Goal: Task Accomplishment & Management: Manage account settings

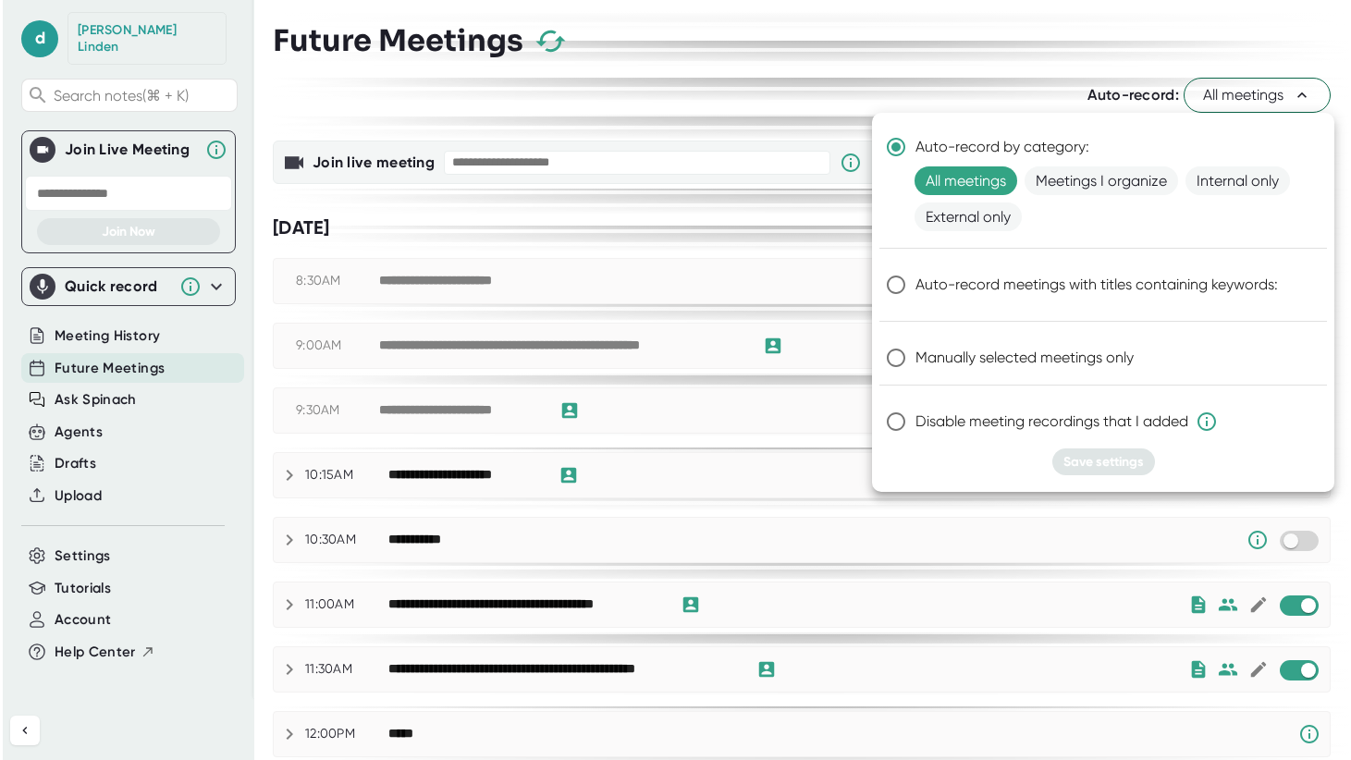
scroll to position [46, 0]
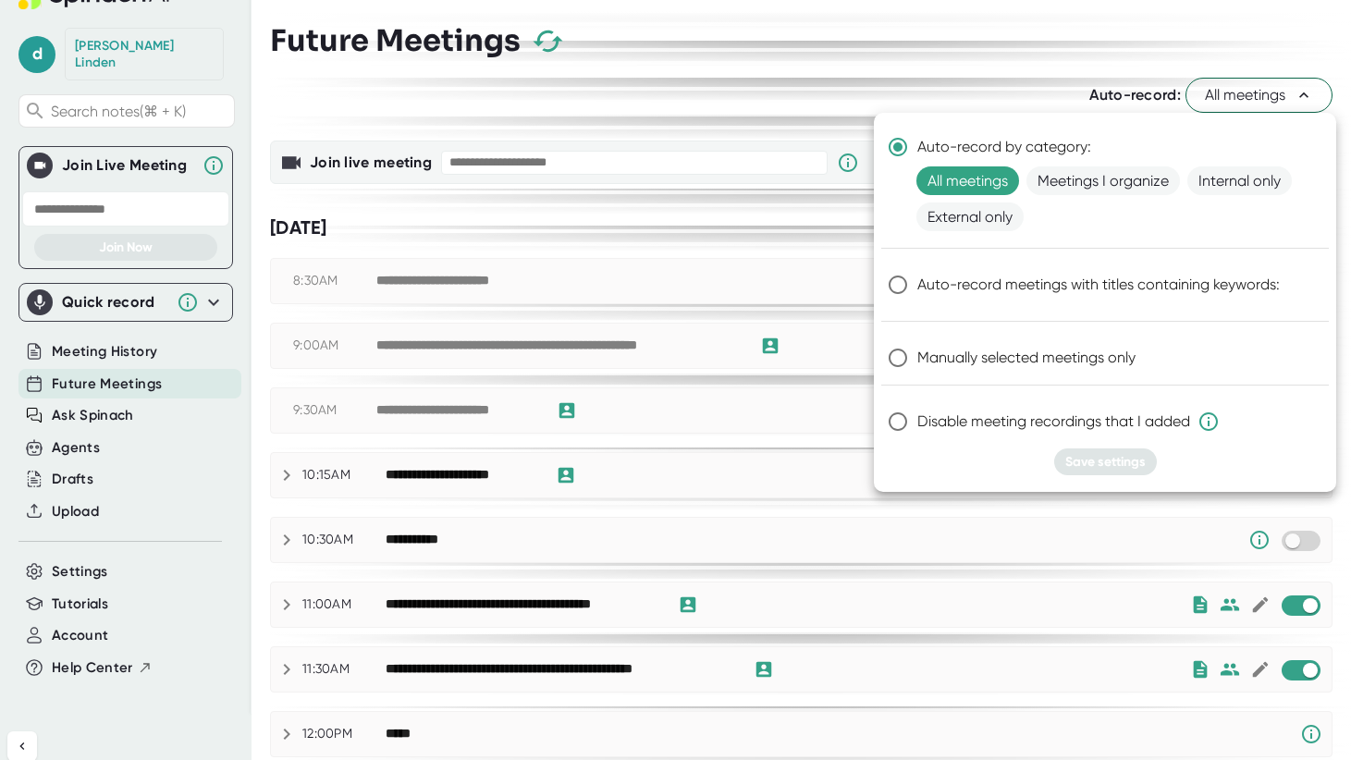
click at [84, 526] on div at bounding box center [675, 380] width 1351 height 760
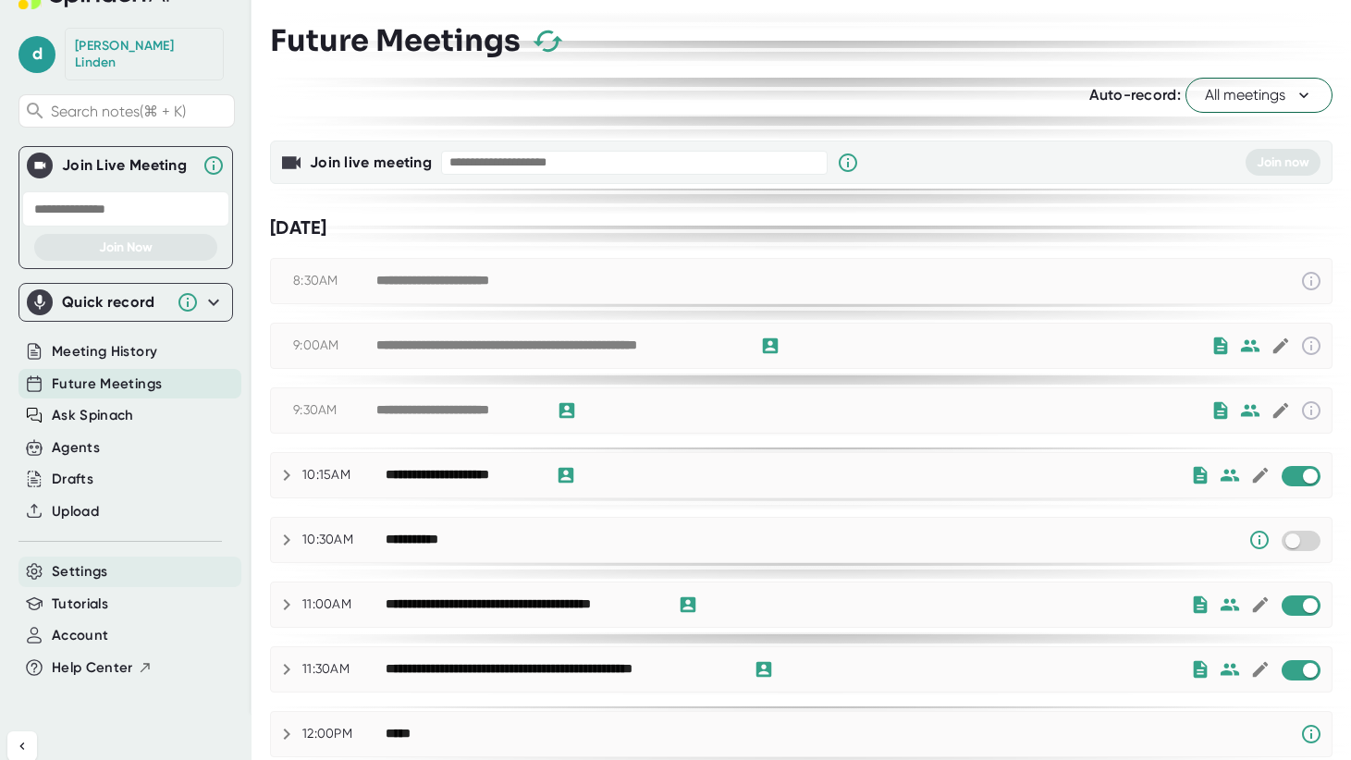
click at [84, 526] on span "Settings" at bounding box center [80, 571] width 56 height 21
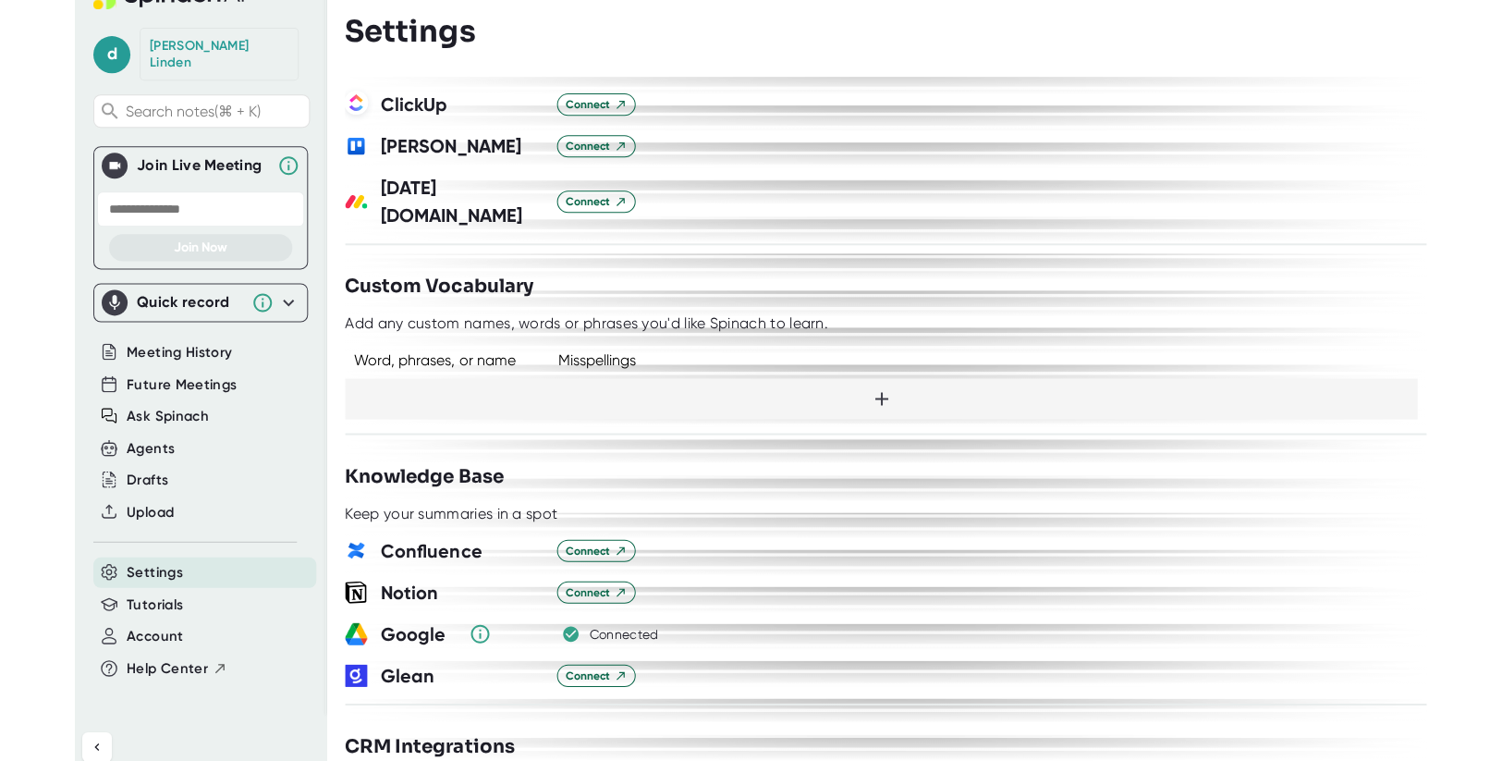
scroll to position [1230, 0]
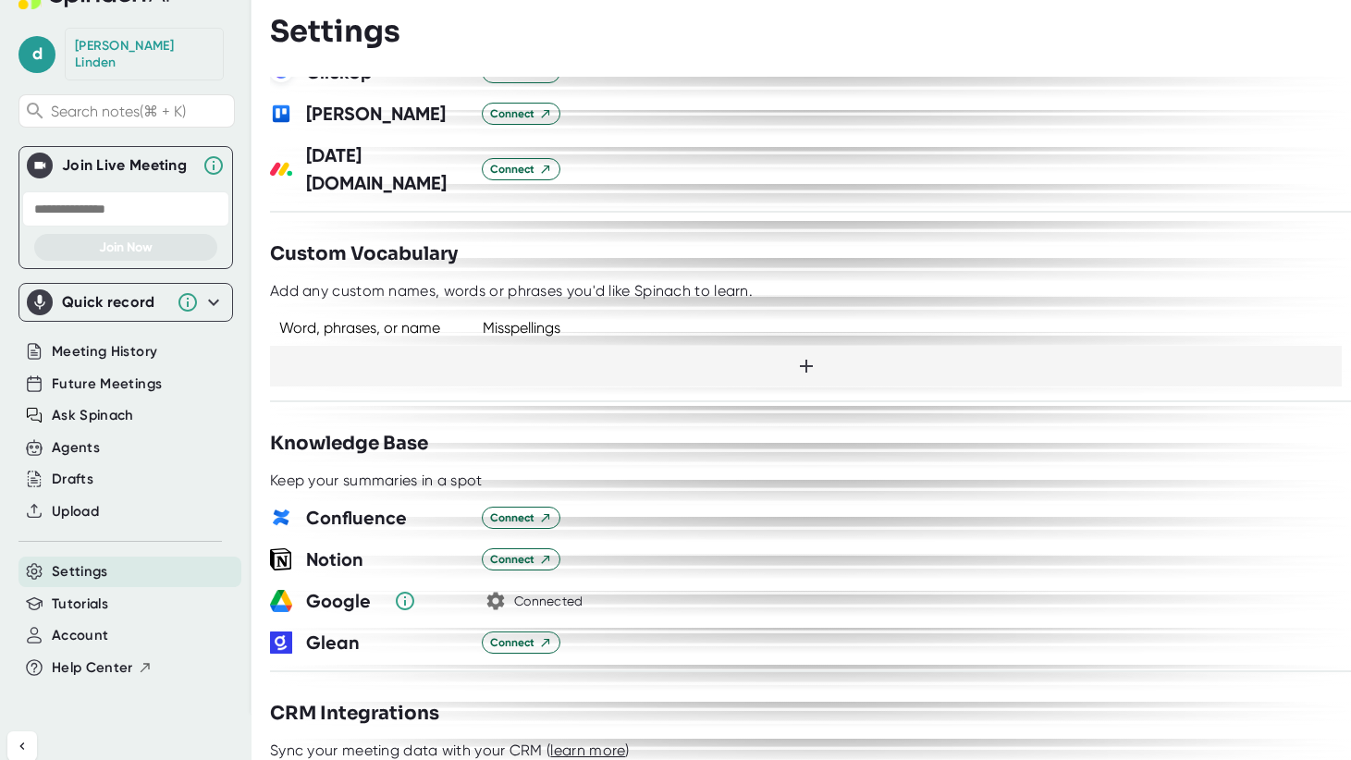
click at [497, 526] on icon "button" at bounding box center [496, 602] width 18 height 18
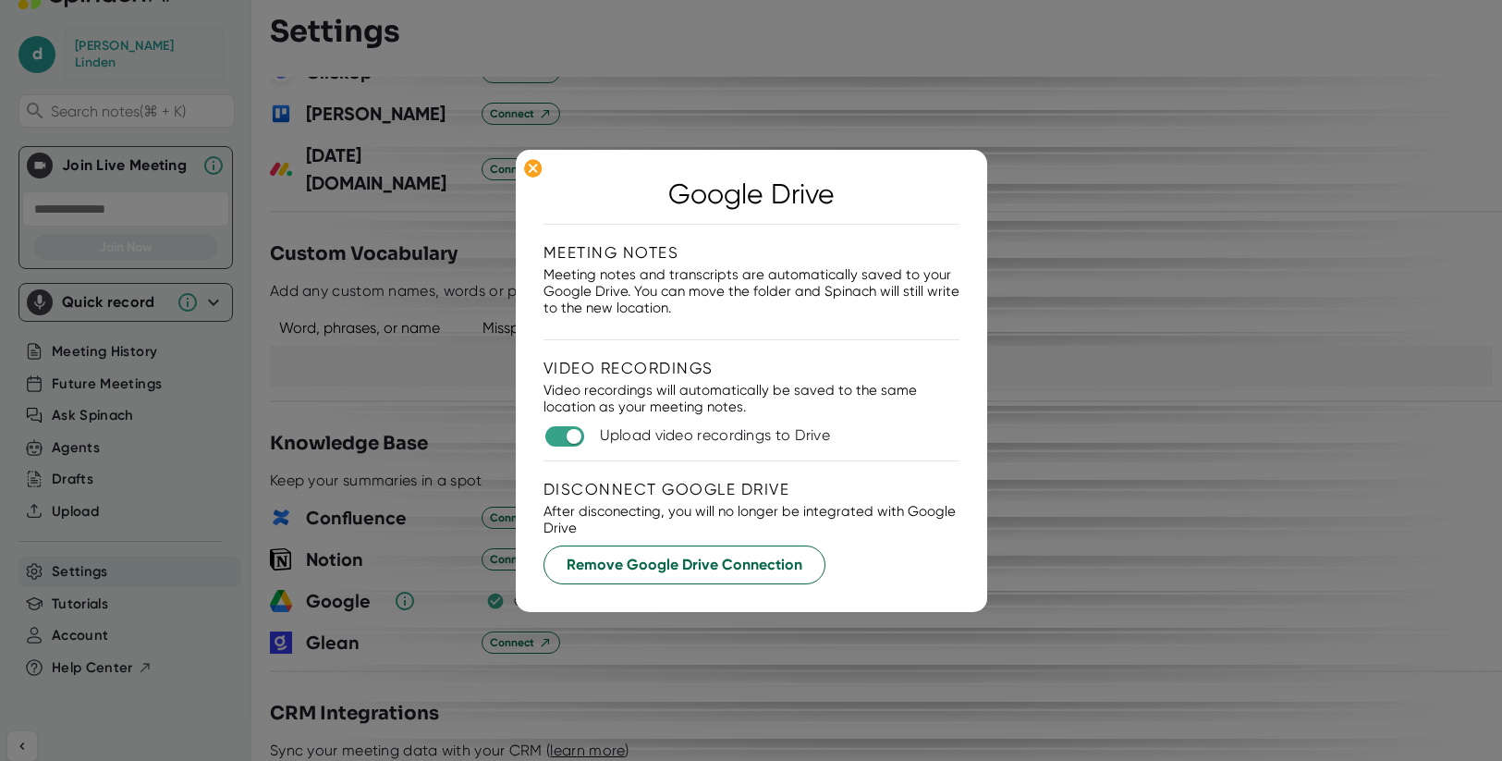
scroll to position [45, 0]
